Goal: Navigation & Orientation: Understand site structure

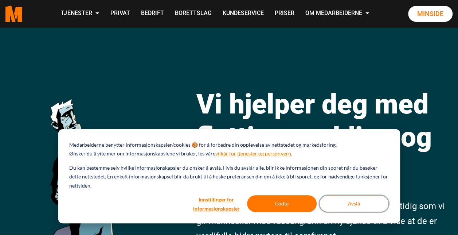
click at [366, 196] on button "Avslå" at bounding box center [354, 203] width 70 height 17
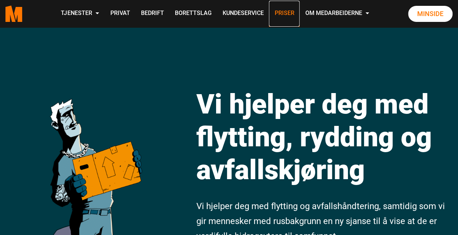
click at [291, 13] on link "Priser" at bounding box center [284, 14] width 31 height 26
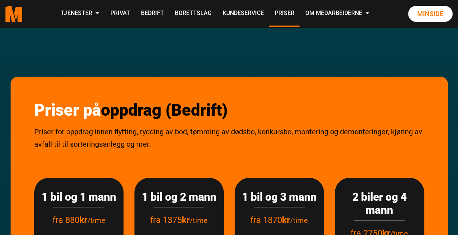
scroll to position [66, 0]
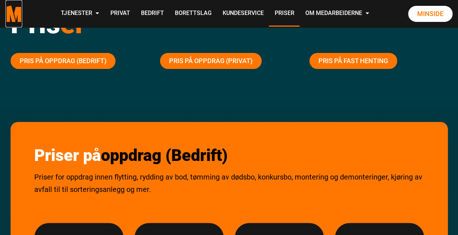
click at [9, 20] on polygon "Medarbeiderne start page" at bounding box center [10, 13] width 10 height 16
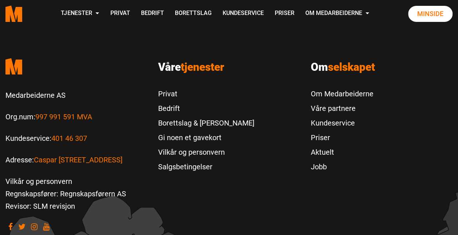
scroll to position [1566, 0]
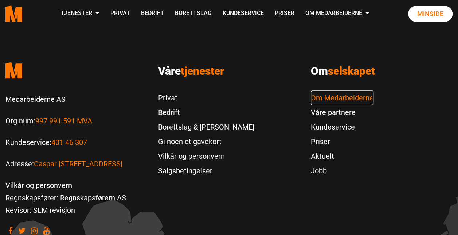
click at [335, 90] on link "Om Medarbeiderne" at bounding box center [342, 97] width 63 height 15
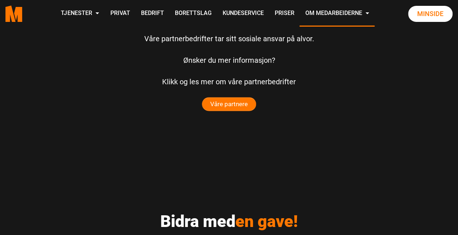
scroll to position [1783, 0]
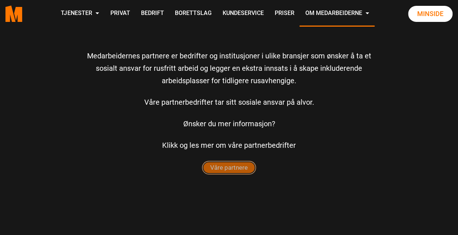
click at [235, 167] on span "Våre partnere" at bounding box center [229, 167] width 54 height 13
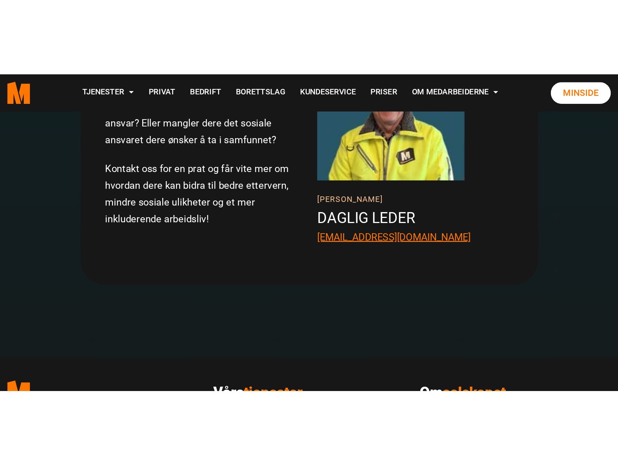
scroll to position [1467, 0]
